Goal: Transaction & Acquisition: Book appointment/travel/reservation

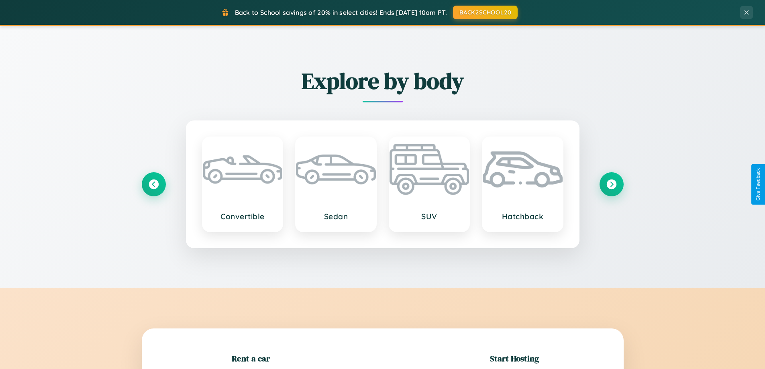
scroll to position [173, 0]
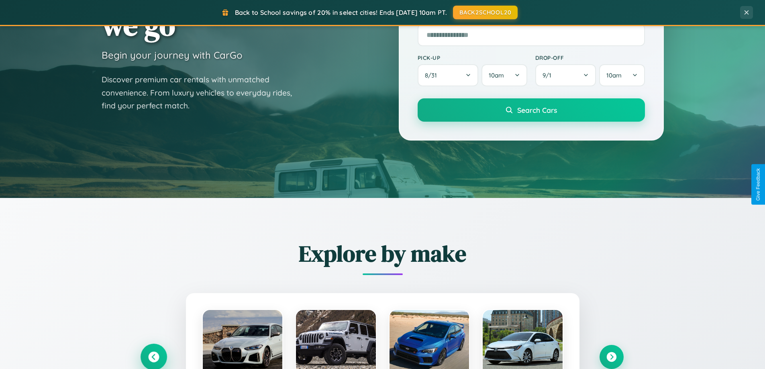
click at [153, 357] on icon at bounding box center [153, 357] width 11 height 11
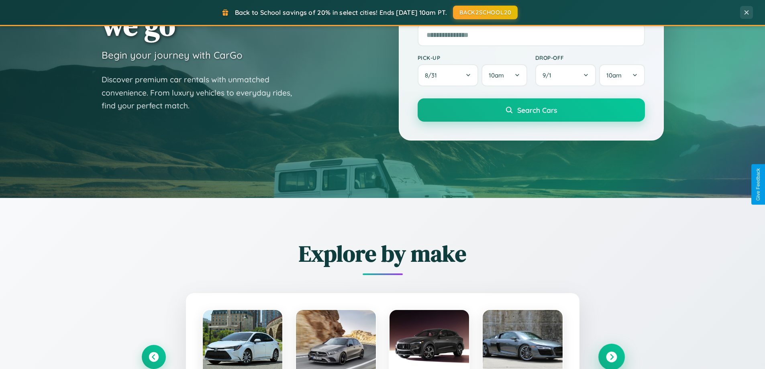
click at [611, 357] on icon at bounding box center [611, 357] width 11 height 11
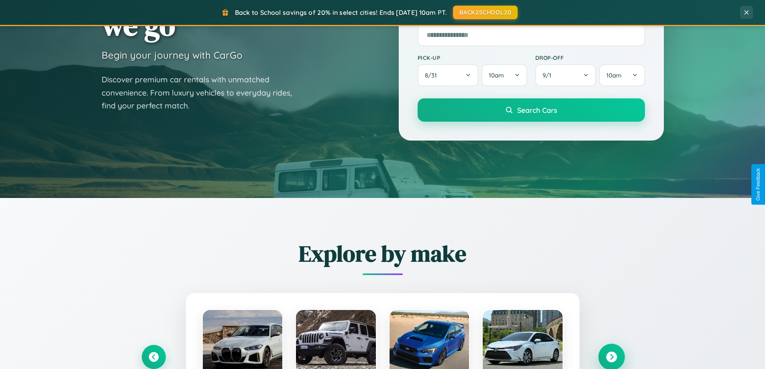
click at [611, 356] on icon at bounding box center [611, 357] width 11 height 11
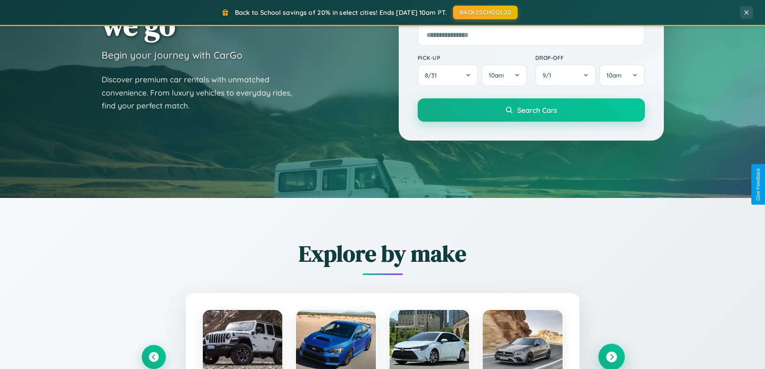
click at [611, 356] on icon at bounding box center [611, 357] width 11 height 11
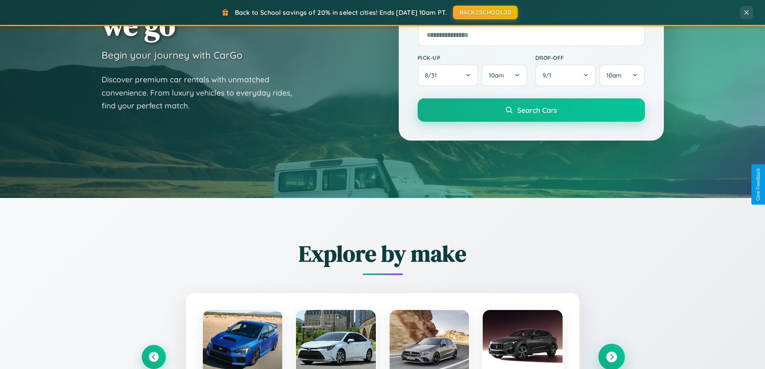
click at [611, 356] on icon at bounding box center [611, 357] width 11 height 11
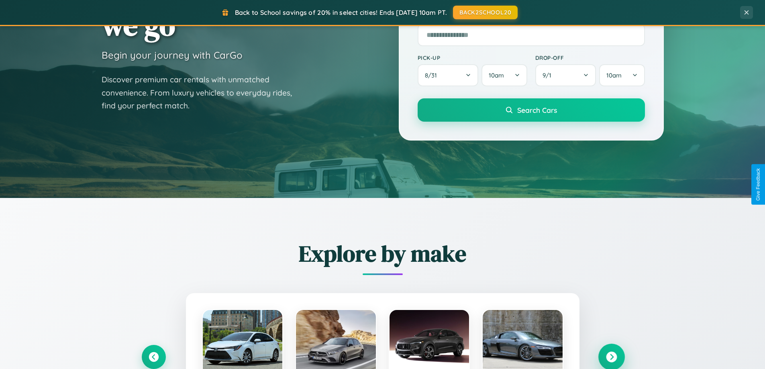
scroll to position [24, 0]
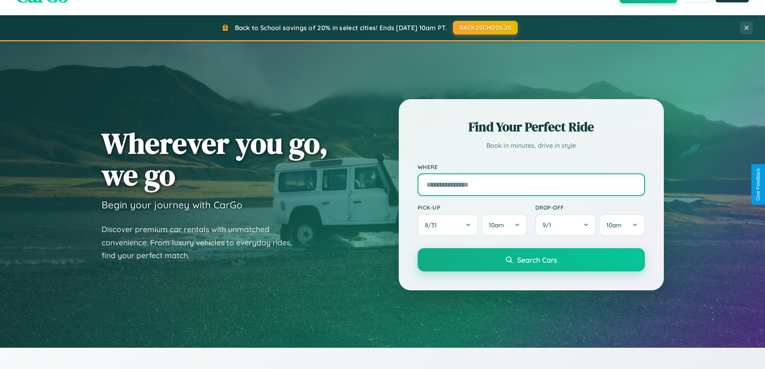
click at [531, 184] on input "text" at bounding box center [531, 184] width 227 height 22
type input "******"
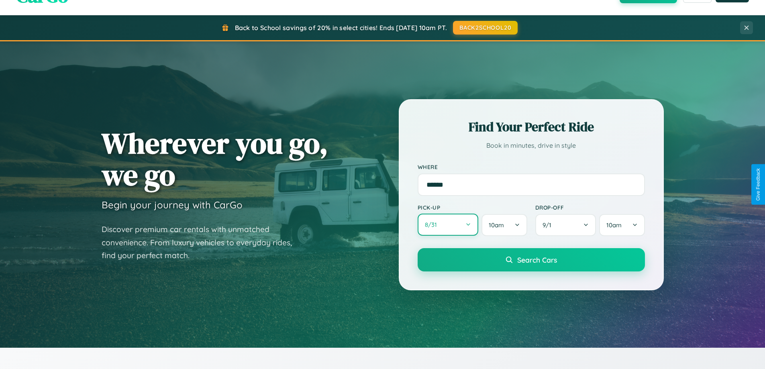
click at [448, 225] on button "8 / 31" at bounding box center [448, 225] width 61 height 22
select select "*"
select select "****"
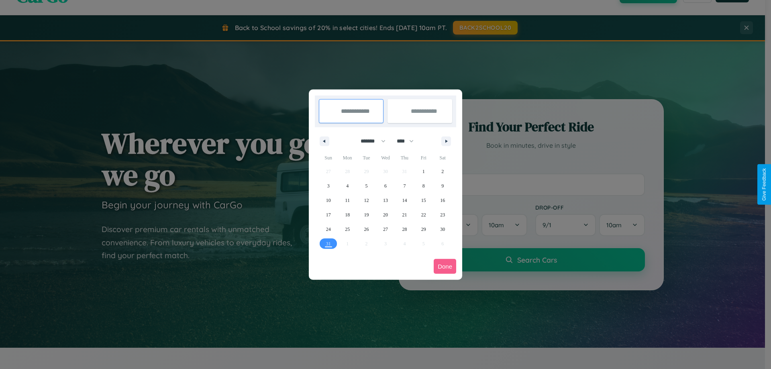
drag, startPoint x: 369, startPoint y: 141, endPoint x: 385, endPoint y: 161, distance: 25.7
click at [369, 141] on select "******* ******** ***** ***** *** **** **** ****** ********* ******* ******** **…" at bounding box center [372, 141] width 34 height 13
select select "*"
click at [409, 141] on select "**** **** **** **** **** **** **** **** **** **** **** **** **** **** **** ****…" at bounding box center [405, 141] width 24 height 13
select select "****"
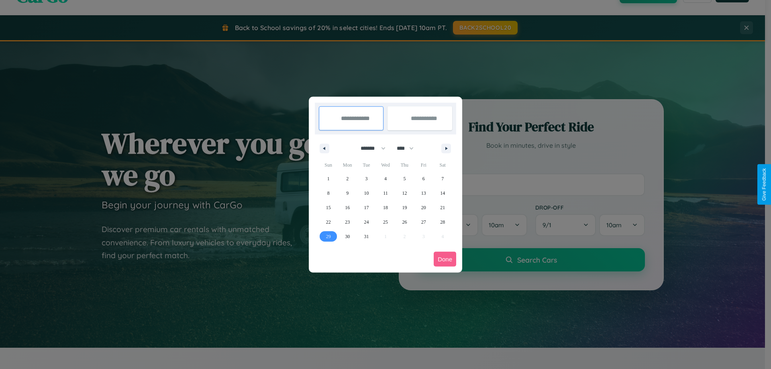
click at [328, 236] on span "29" at bounding box center [328, 236] width 5 height 14
type input "**********"
click at [446, 148] on icon "button" at bounding box center [448, 148] width 4 height 3
select select "*"
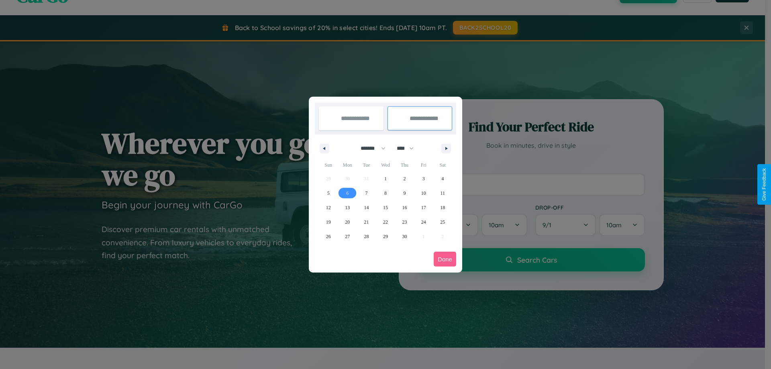
click at [347, 193] on span "6" at bounding box center [347, 193] width 2 height 14
type input "**********"
select select "*"
click at [445, 259] on button "Done" at bounding box center [445, 259] width 22 height 15
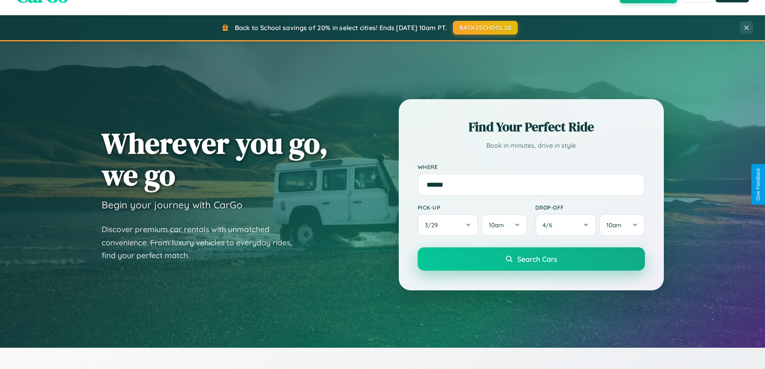
click at [531, 259] on span "Search Cars" at bounding box center [537, 259] width 40 height 9
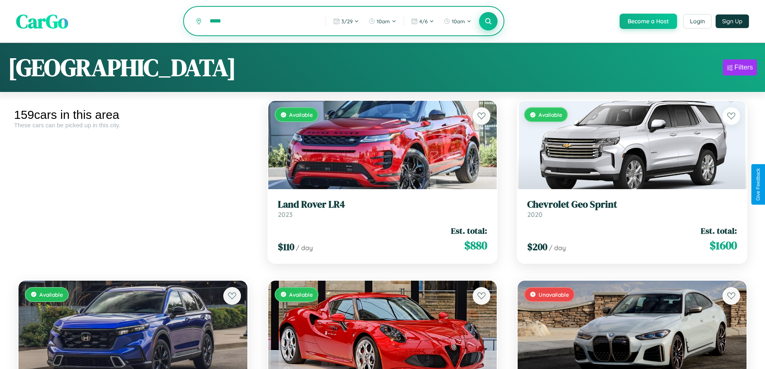
type input "*****"
click at [488, 22] on icon at bounding box center [489, 21] width 8 height 8
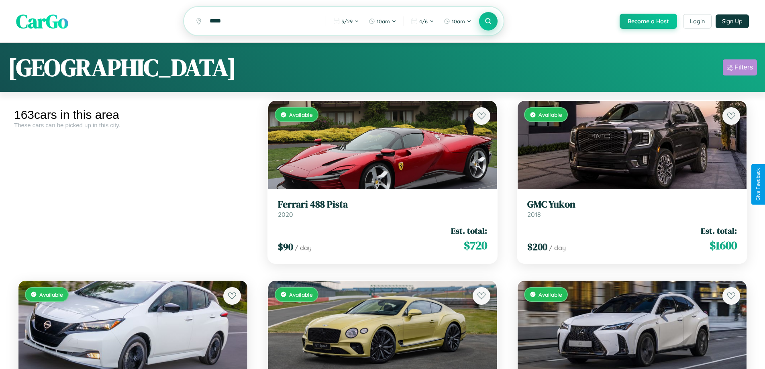
click at [740, 69] on div "Filters" at bounding box center [743, 67] width 18 height 8
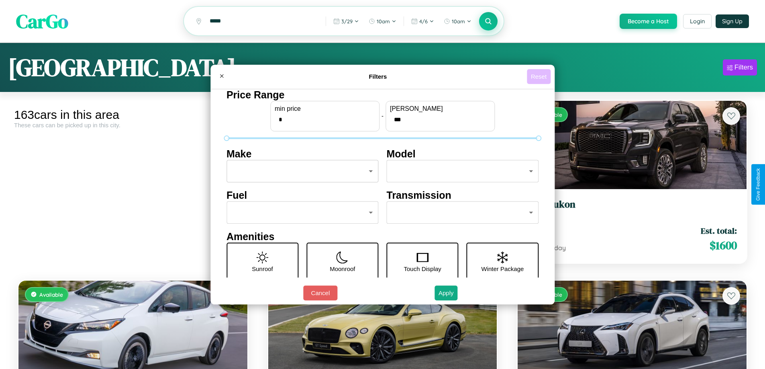
click at [540, 76] on button "Reset" at bounding box center [539, 76] width 24 height 15
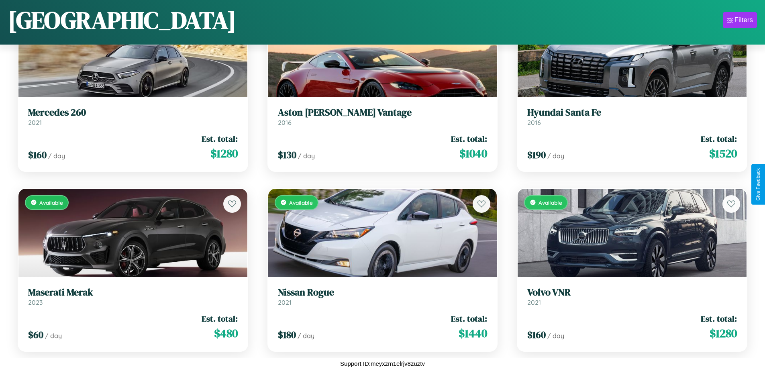
scroll to position [5507, 0]
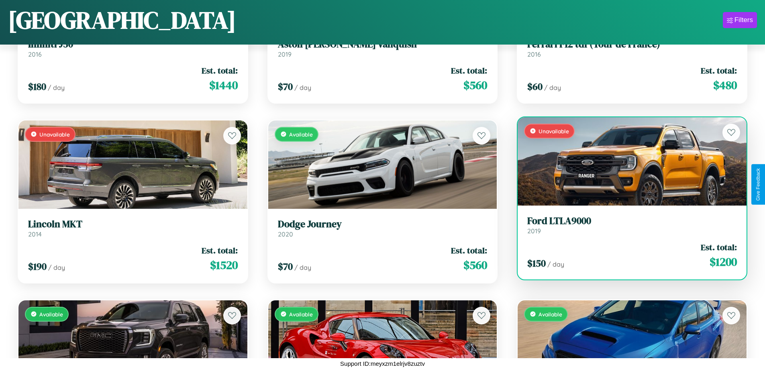
click at [627, 226] on link "Ford LTLA9000 2019" at bounding box center [632, 225] width 210 height 20
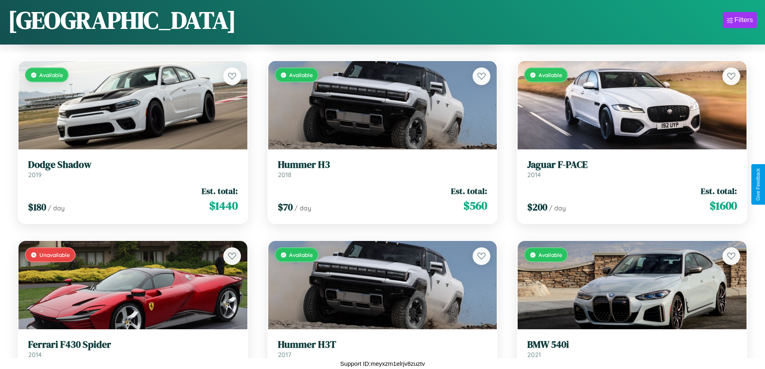
scroll to position [4068, 0]
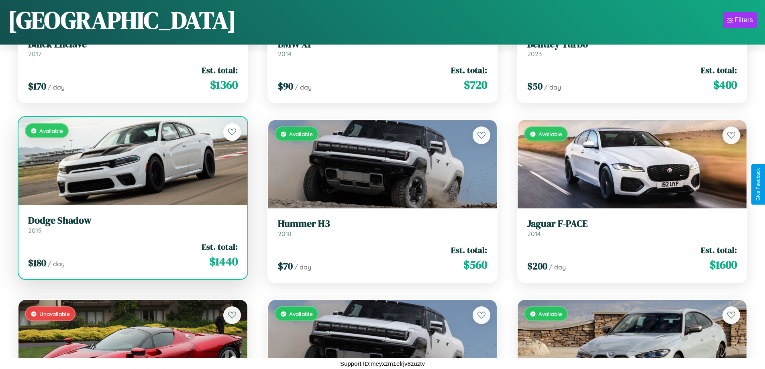
click at [132, 224] on h3 "Dodge Shadow" at bounding box center [133, 221] width 210 height 12
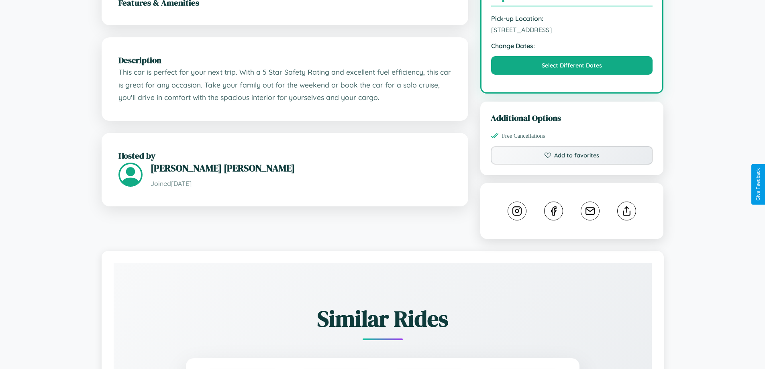
scroll to position [289, 0]
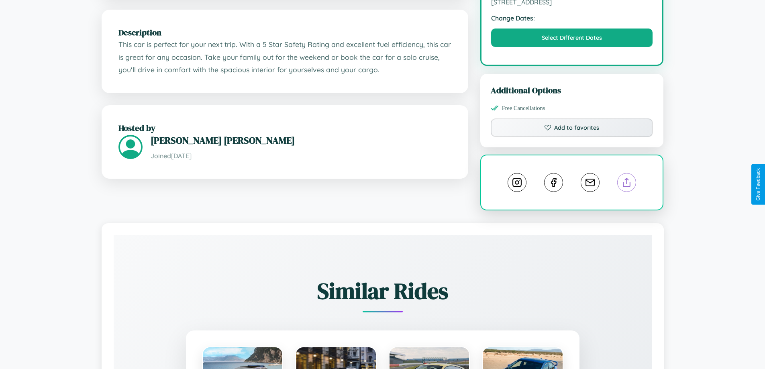
click at [627, 183] on line at bounding box center [627, 181] width 0 height 6
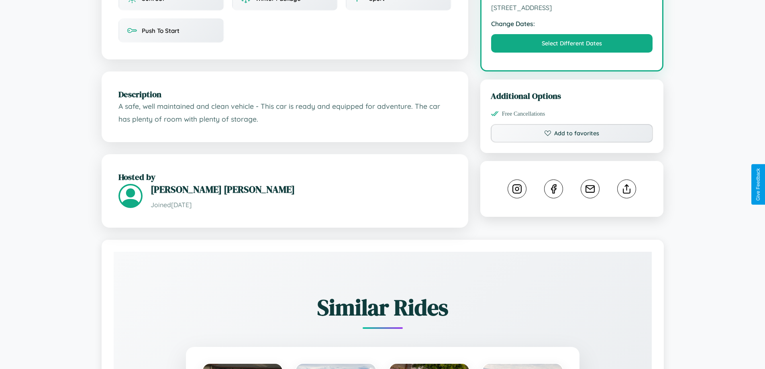
scroll to position [264, 0]
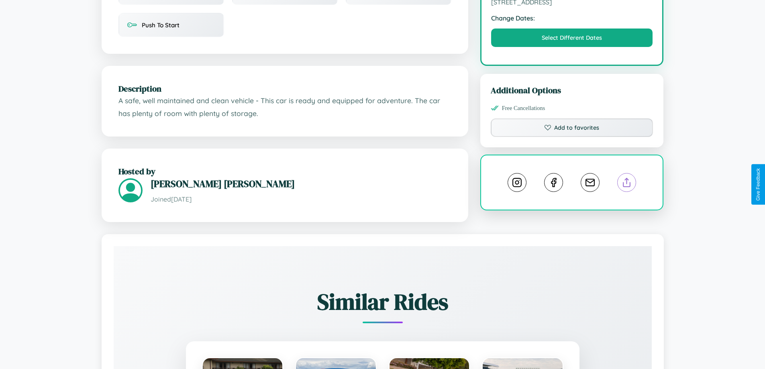
click at [627, 183] on line at bounding box center [627, 181] width 0 height 6
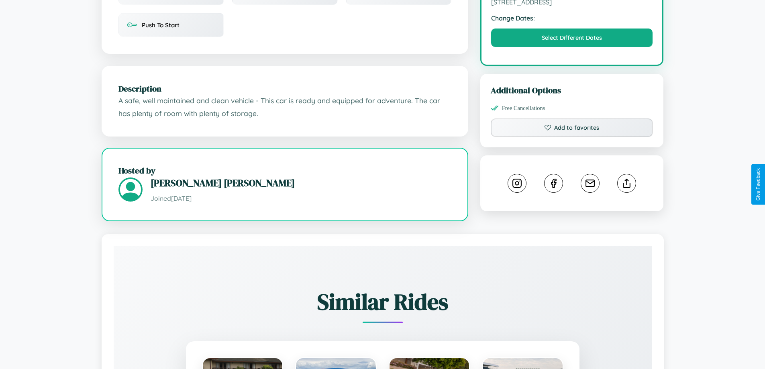
scroll to position [448, 0]
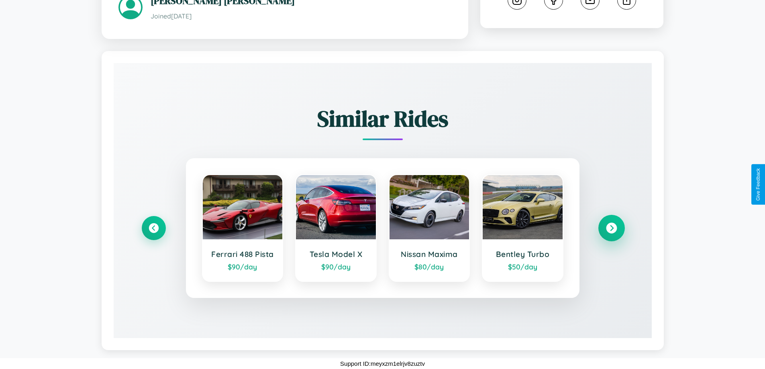
click at [611, 228] on icon at bounding box center [611, 228] width 11 height 11
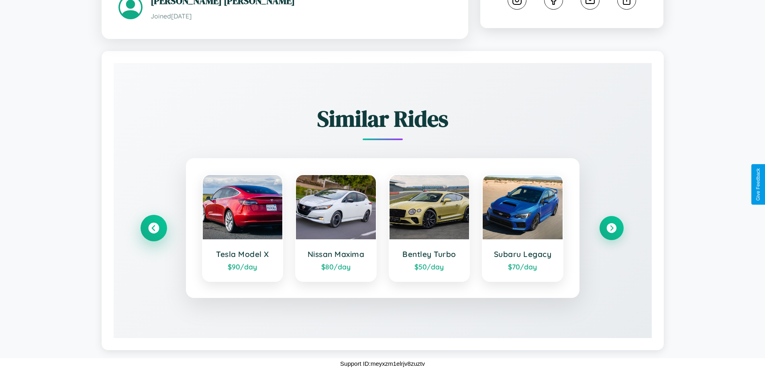
click at [153, 228] on icon at bounding box center [153, 228] width 11 height 11
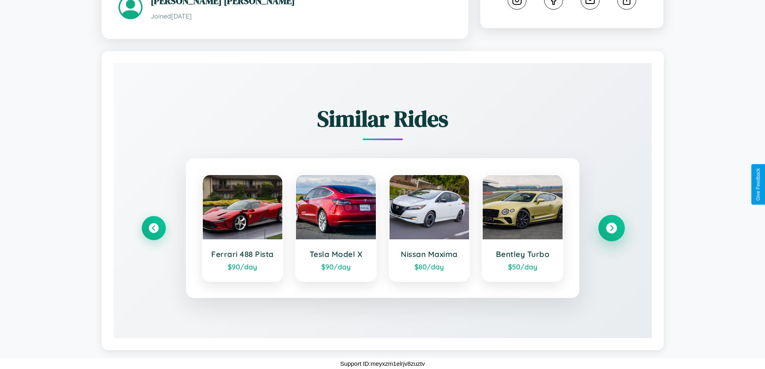
click at [611, 228] on icon at bounding box center [611, 228] width 11 height 11
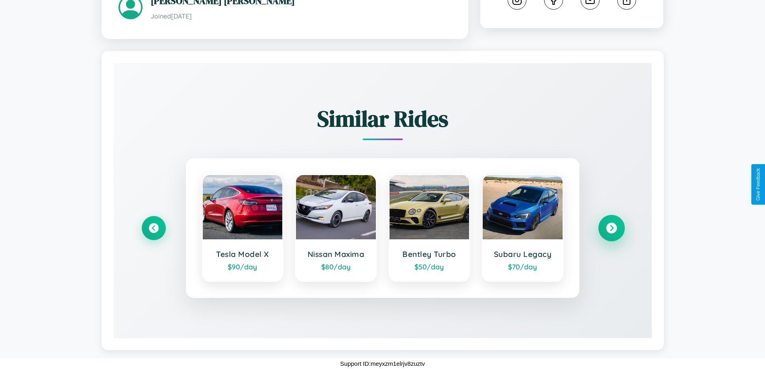
click at [611, 228] on icon at bounding box center [611, 228] width 11 height 11
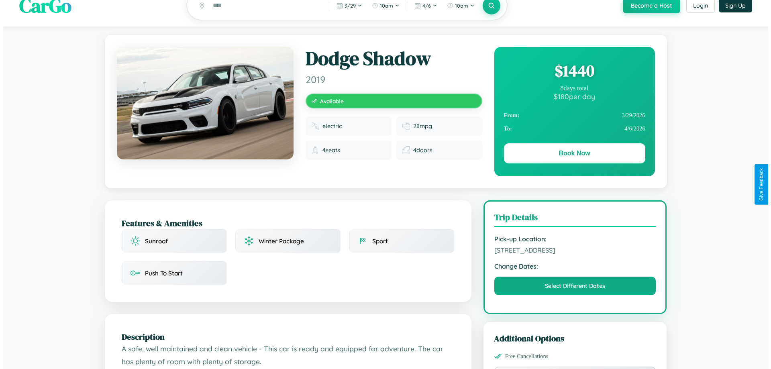
scroll to position [0, 0]
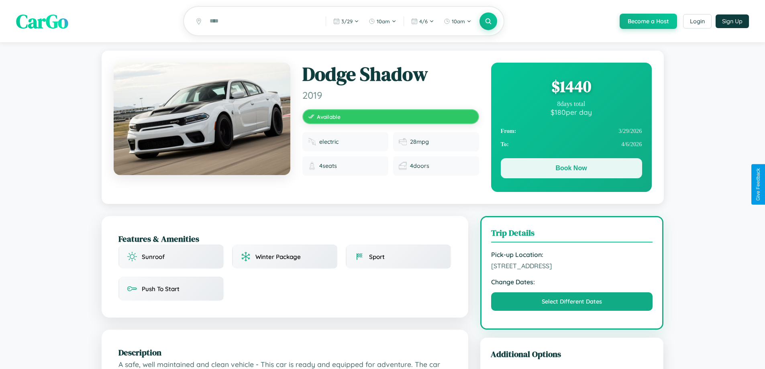
click at [571, 170] on button "Book Now" at bounding box center [571, 168] width 141 height 20
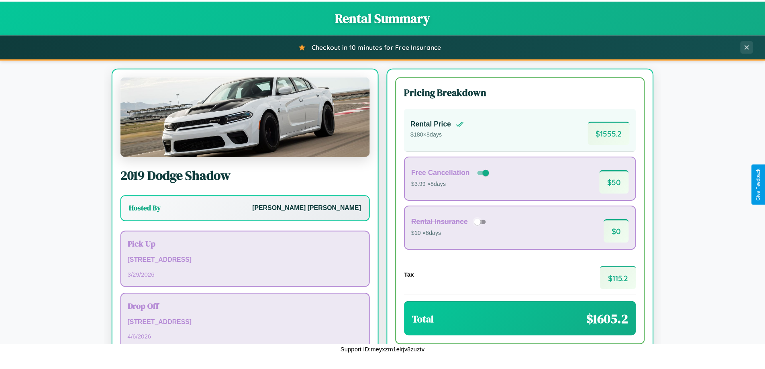
scroll to position [55, 0]
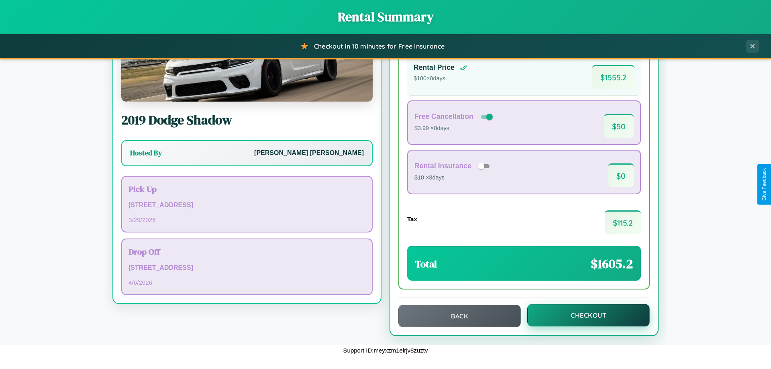
click at [583, 315] on button "Checkout" at bounding box center [588, 315] width 122 height 22
